Goal: Task Accomplishment & Management: Use online tool/utility

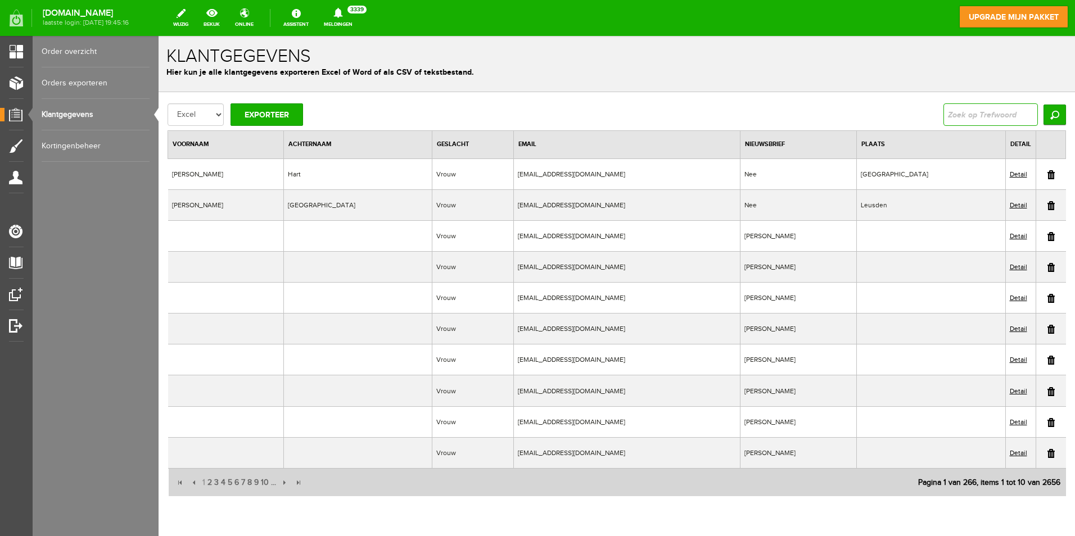
click at [961, 118] on input "text" at bounding box center [990, 114] width 94 height 22
type input "Johannink"
click at [1052, 116] on input "Zoeken" at bounding box center [1054, 115] width 22 height 20
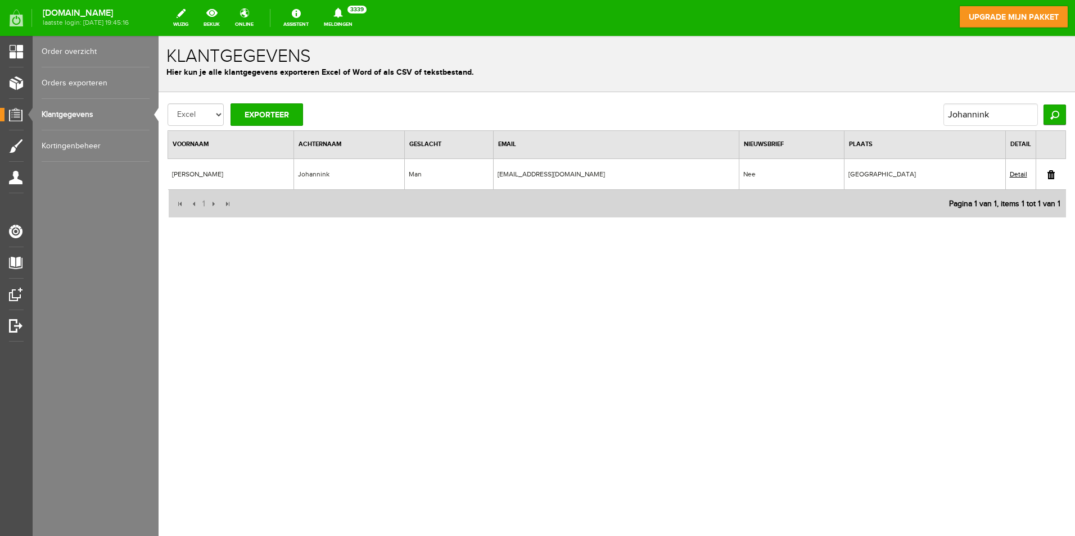
click at [309, 175] on td "Johannink" at bounding box center [349, 173] width 111 height 31
click at [1014, 173] on link "Detail" at bounding box center [1017, 174] width 17 height 8
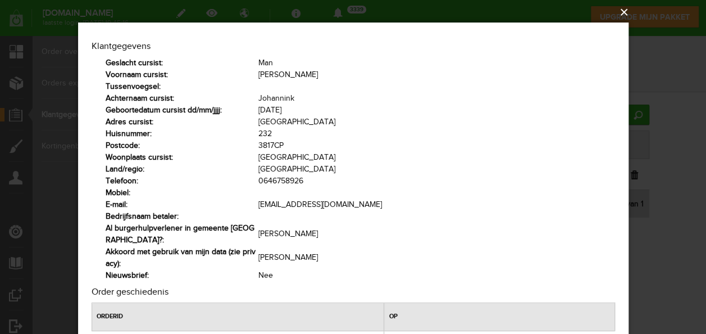
click at [627, 10] on button "×" at bounding box center [356, 12] width 551 height 25
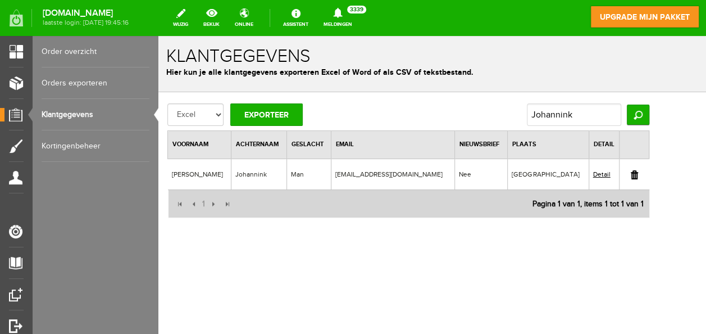
click at [611, 171] on link "Detail" at bounding box center [601, 174] width 17 height 8
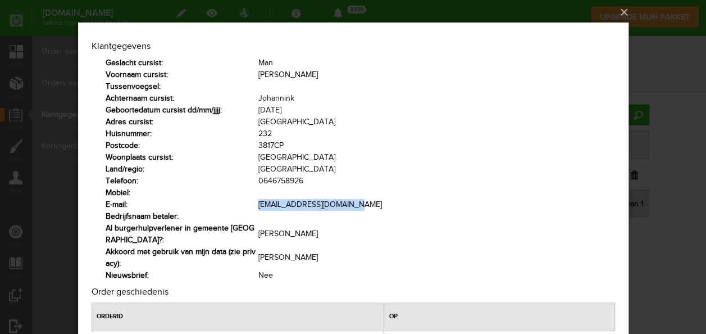
drag, startPoint x: 348, startPoint y: 206, endPoint x: 256, endPoint y: 203, distance: 92.2
click at [256, 203] on tr "E-mail: [EMAIL_ADDRESS][DOMAIN_NAME]" at bounding box center [360, 205] width 510 height 12
copy tr "[EMAIL_ADDRESS][DOMAIN_NAME]"
click at [622, 9] on button "×" at bounding box center [356, 12] width 551 height 25
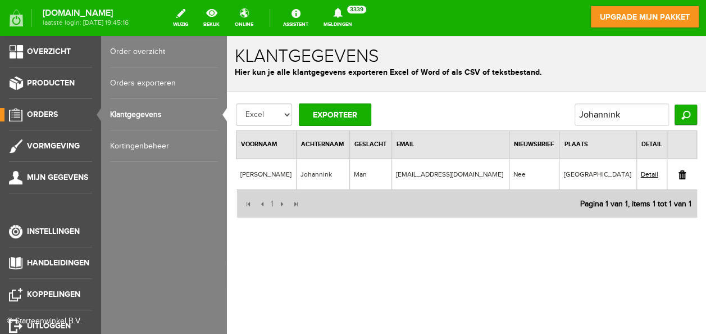
click at [51, 112] on span "Orders" at bounding box center [42, 115] width 31 height 10
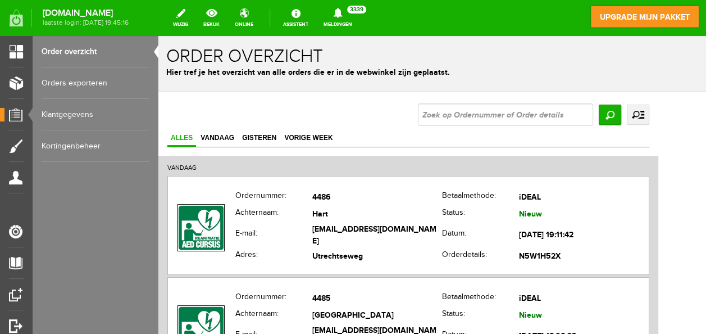
click at [64, 79] on link "Orders exporteren" at bounding box center [96, 82] width 108 height 31
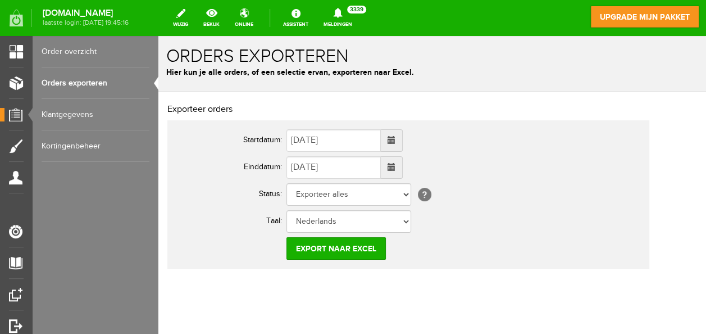
click at [396, 142] on span at bounding box center [392, 140] width 8 height 8
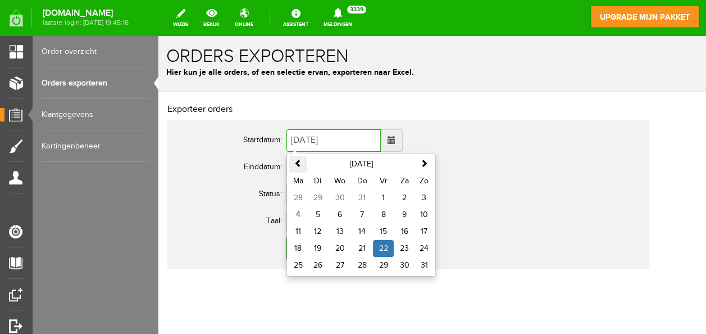
click at [297, 164] on span at bounding box center [298, 163] width 8 height 8
click at [314, 193] on td "1" at bounding box center [317, 197] width 21 height 17
type input "[DATE]"
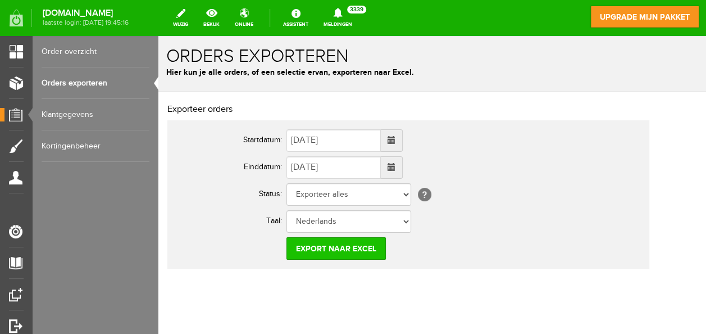
click at [340, 254] on input "Export naar Excel" at bounding box center [336, 248] width 99 height 22
click at [333, 243] on input "Export naar Excel" at bounding box center [336, 248] width 99 height 22
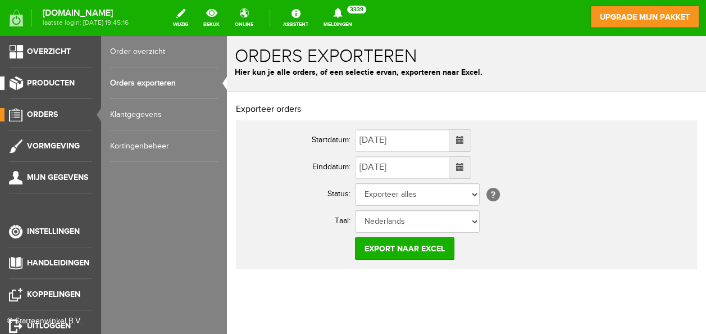
click at [62, 84] on span "Producten" at bounding box center [51, 83] width 48 height 10
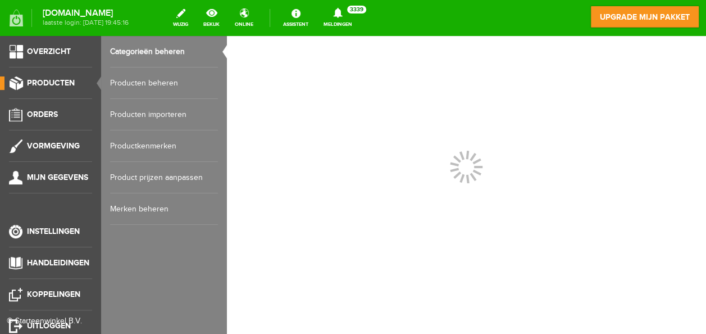
click at [131, 81] on link "Producten beheren" at bounding box center [164, 82] width 108 height 31
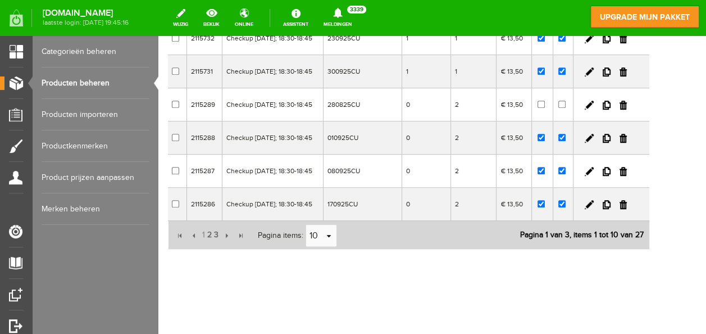
scroll to position [346, 0]
click at [208, 230] on span "2" at bounding box center [209, 235] width 7 height 22
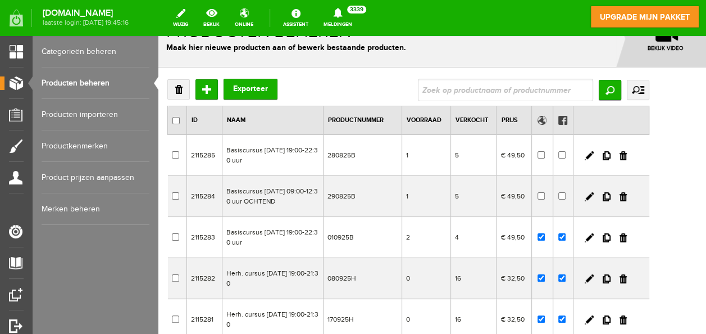
scroll to position [9, 0]
